Goal: Task Accomplishment & Management: Manage account settings

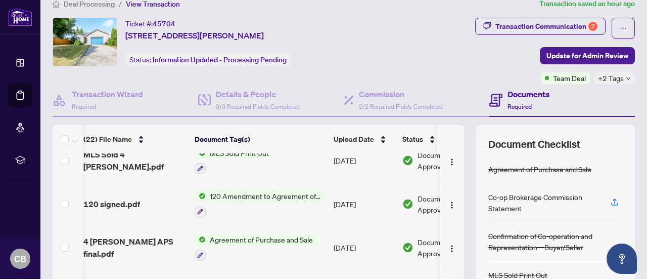
scroll to position [273, 4]
click at [247, 193] on span "120 Amendment to Agreement of Purchase and Sale" at bounding box center [266, 194] width 120 height 11
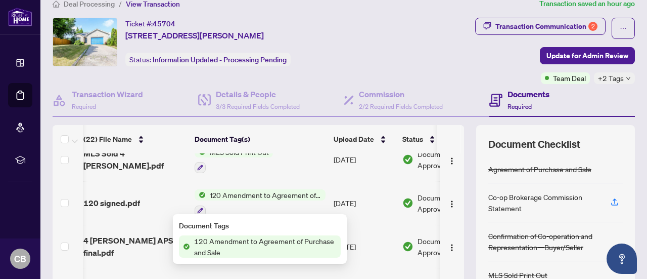
click at [247, 193] on span "120 Amendment to Agreement of Purchase and Sale" at bounding box center [266, 194] width 120 height 11
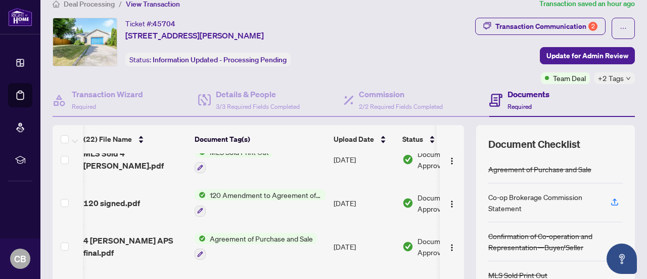
click at [247, 193] on span "120 Amendment to Agreement of Purchase and Sale" at bounding box center [266, 194] width 120 height 11
click at [126, 199] on span "120 signed.pdf" at bounding box center [111, 203] width 57 height 12
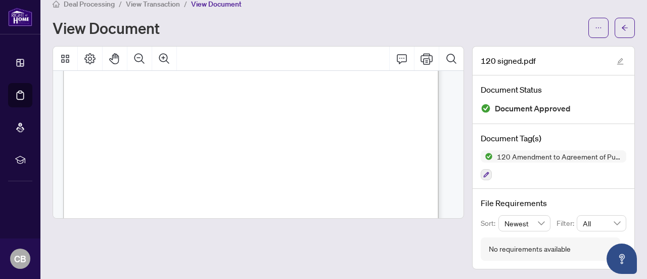
scroll to position [182, 0]
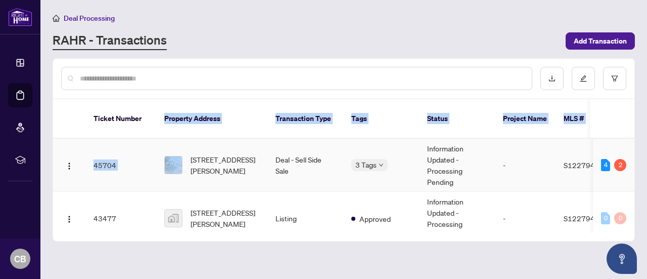
drag, startPoint x: 158, startPoint y: 123, endPoint x: 183, endPoint y: 150, distance: 36.9
click at [183, 150] on div "Ticket Number Property Address Transaction Type Tags Status Project Name MLS # …" at bounding box center [343, 165] width 581 height 133
click at [183, 154] on div "[STREET_ADDRESS][PERSON_NAME]" at bounding box center [211, 165] width 95 height 22
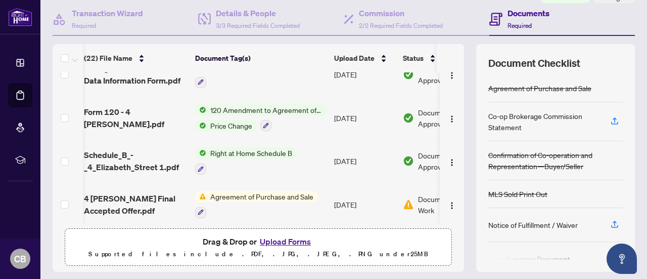
scroll to position [159, 0]
